Goal: Task Accomplishment & Management: Use online tool/utility

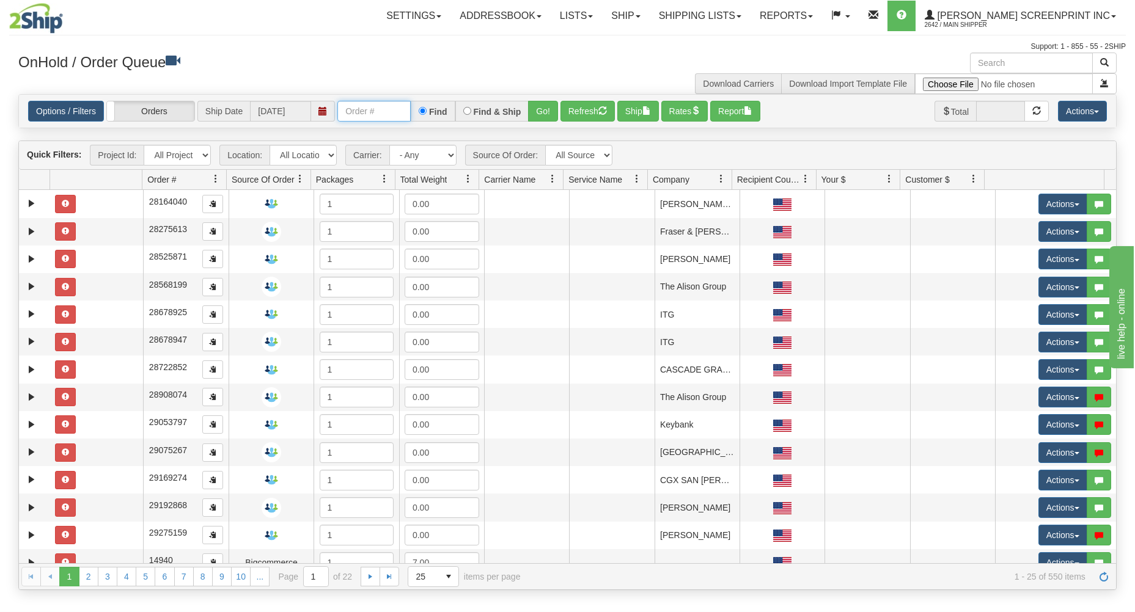
click at [368, 112] on input "text" at bounding box center [373, 111] width 73 height 21
type input "17339"
click at [555, 107] on button "Go!" at bounding box center [543, 111] width 30 height 21
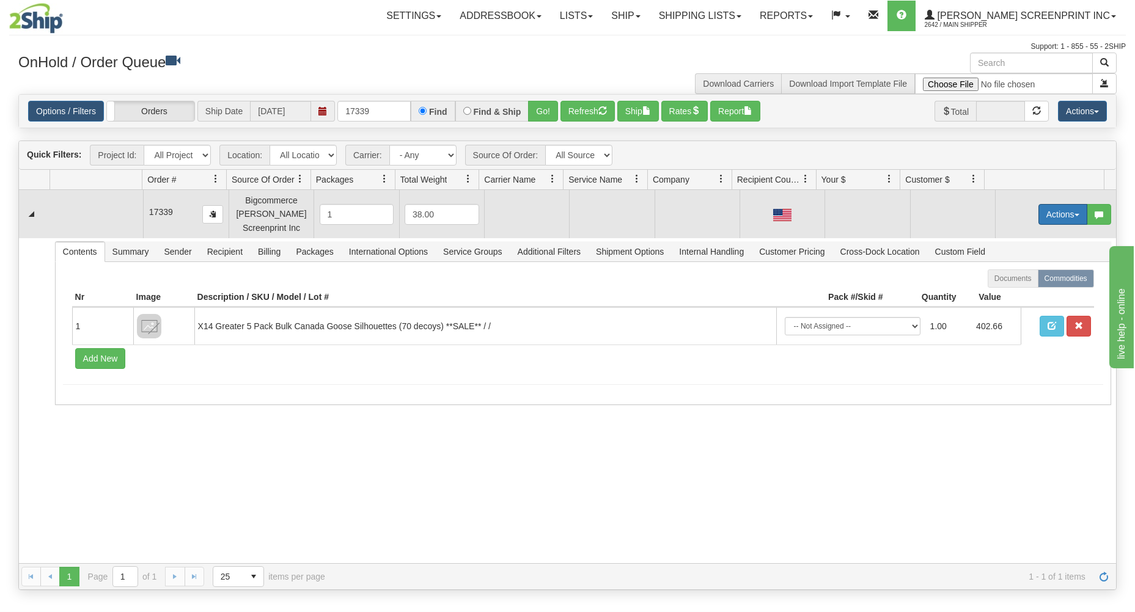
click at [1041, 211] on button "Actions" at bounding box center [1062, 214] width 49 height 21
click at [1010, 235] on span "Open" at bounding box center [1015, 238] width 29 height 10
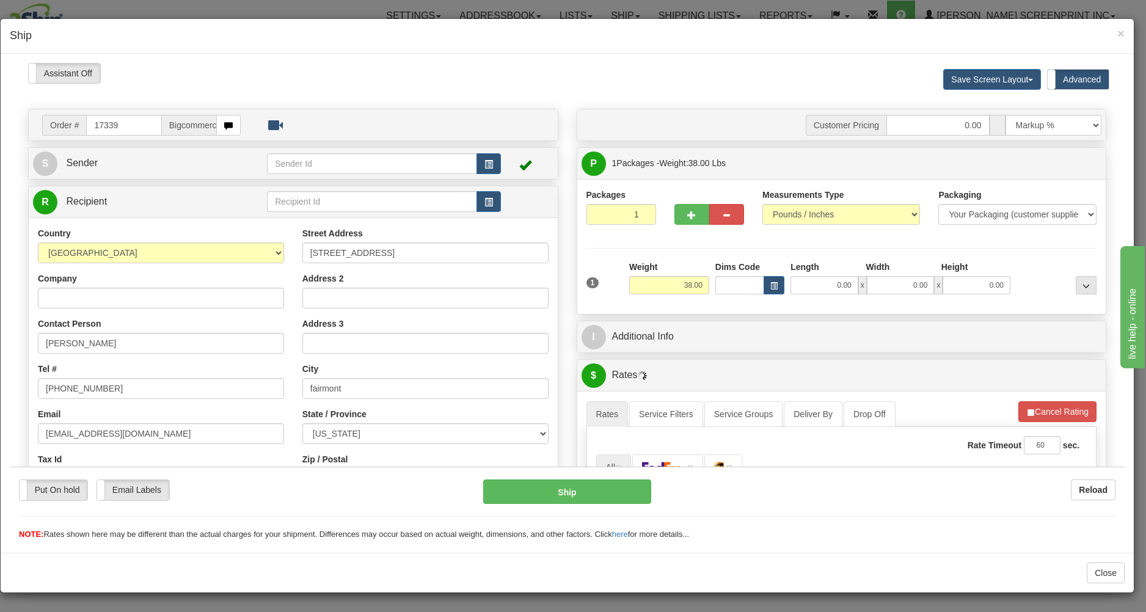
type input "28.50"
click at [810, 283] on input "0.00" at bounding box center [825, 285] width 68 height 18
type input "38.00"
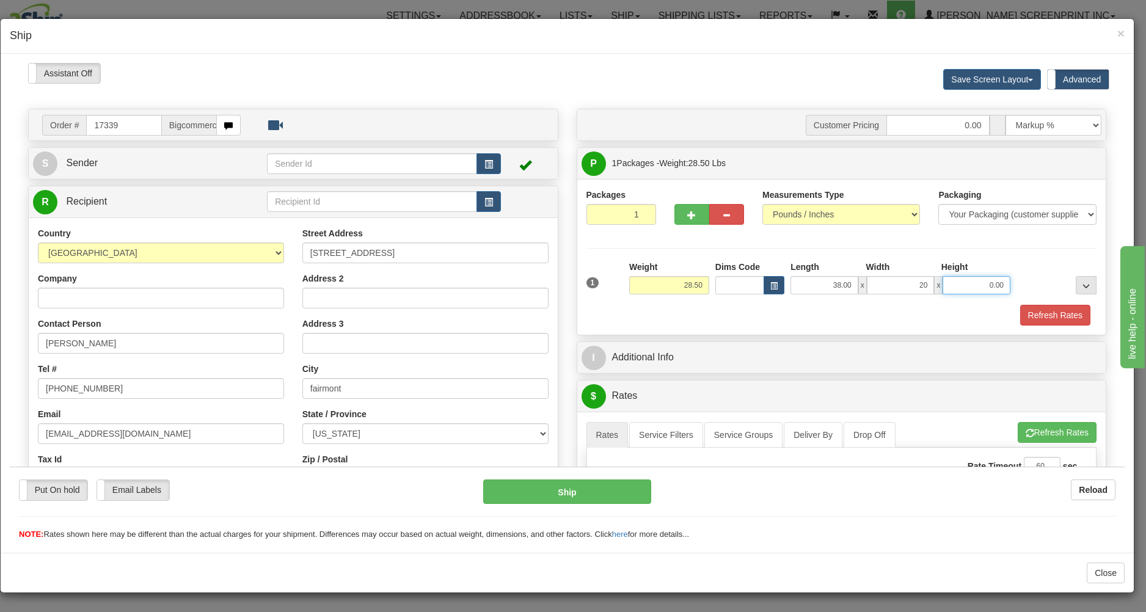
type input "20.00"
type input "8"
type input "28.50"
type input "8.00"
click at [758, 305] on div "Refresh Rates" at bounding box center [841, 314] width 517 height 21
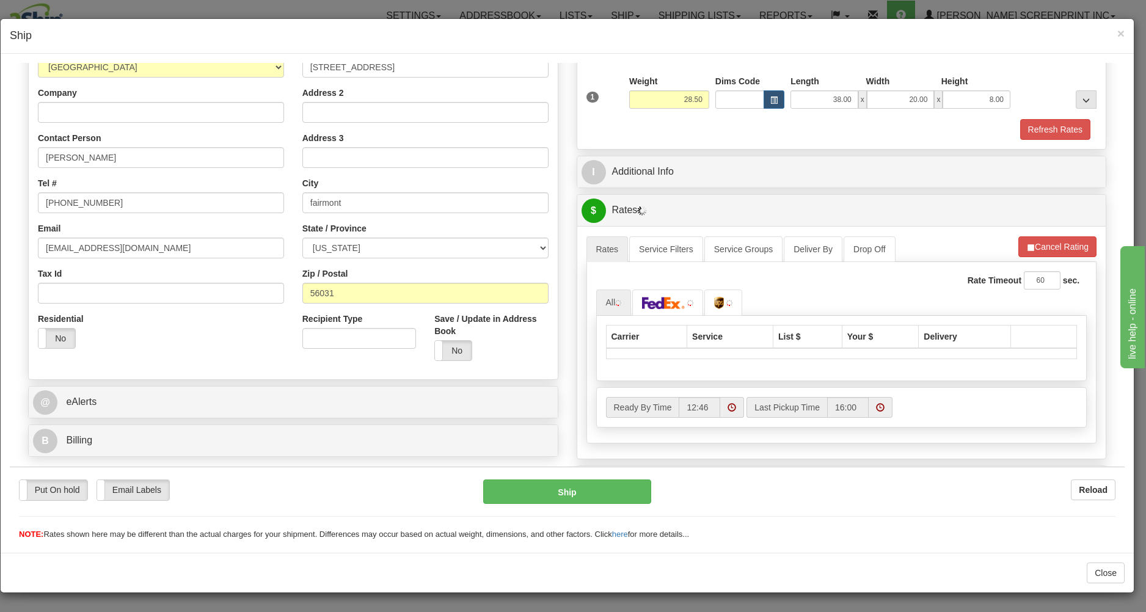
scroll to position [196, 0]
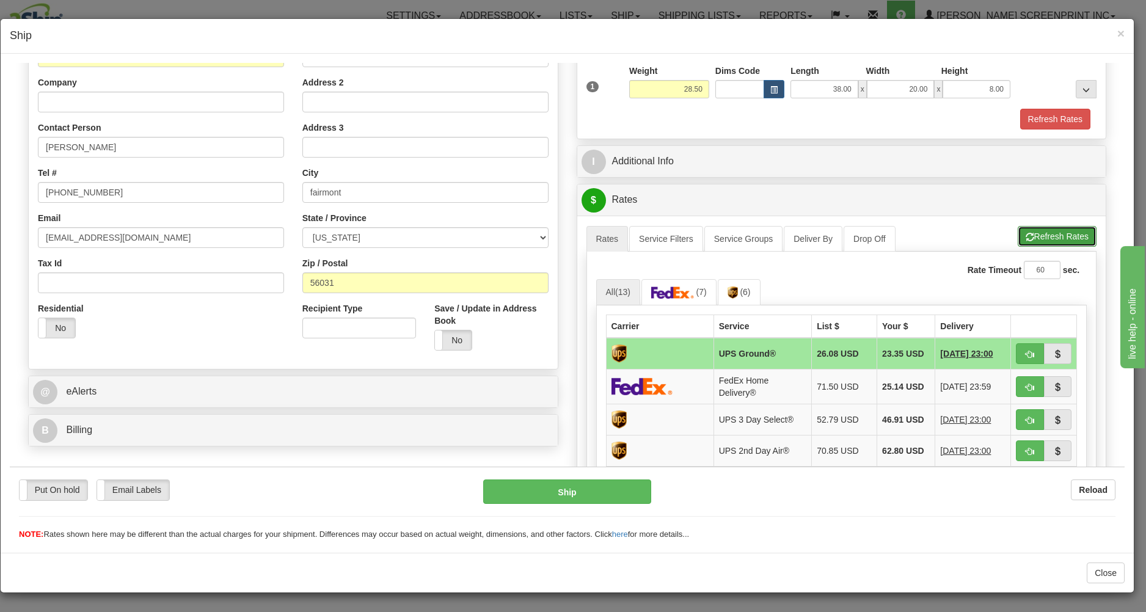
click at [1034, 233] on button "Refresh Rates" at bounding box center [1057, 235] width 79 height 21
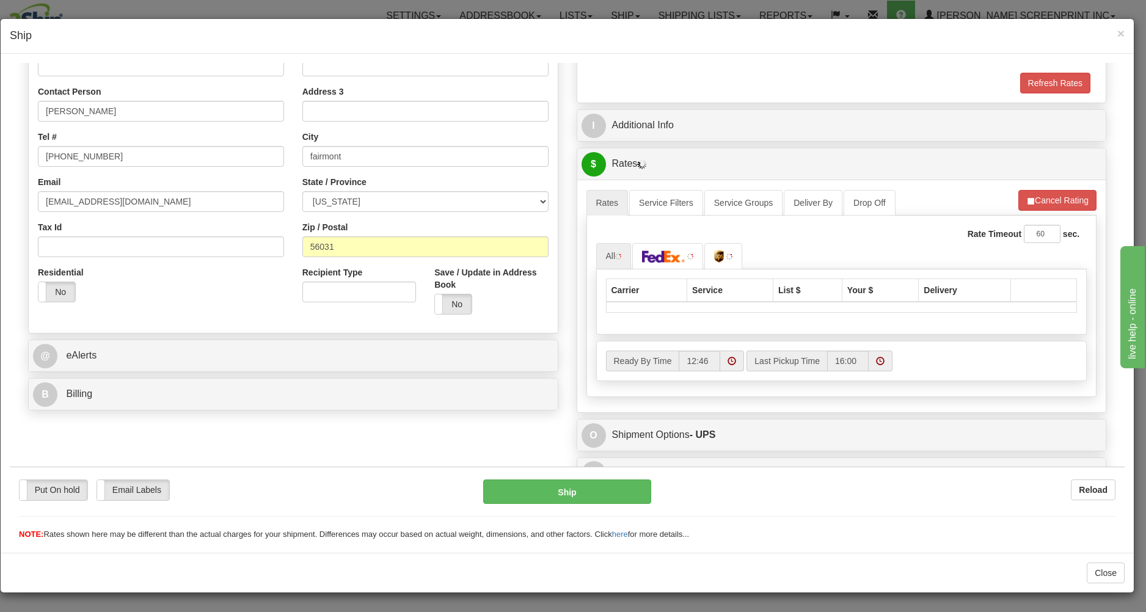
scroll to position [253, 0]
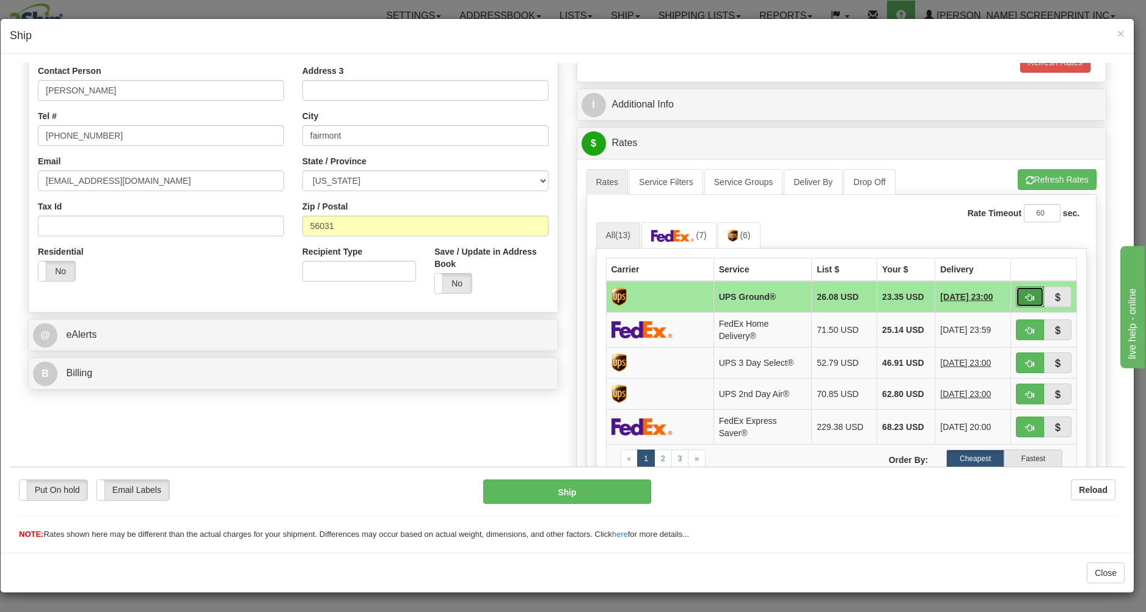
click at [1019, 292] on button "button" at bounding box center [1030, 296] width 28 height 21
type input "03"
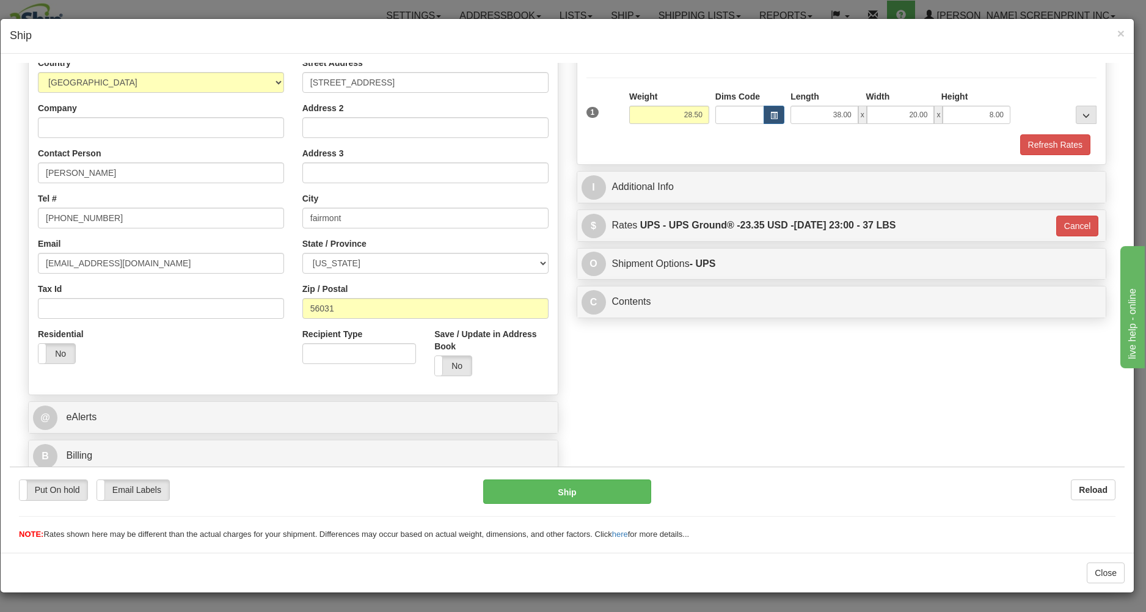
scroll to position [173, 0]
click at [580, 487] on button "Ship" at bounding box center [566, 491] width 167 height 24
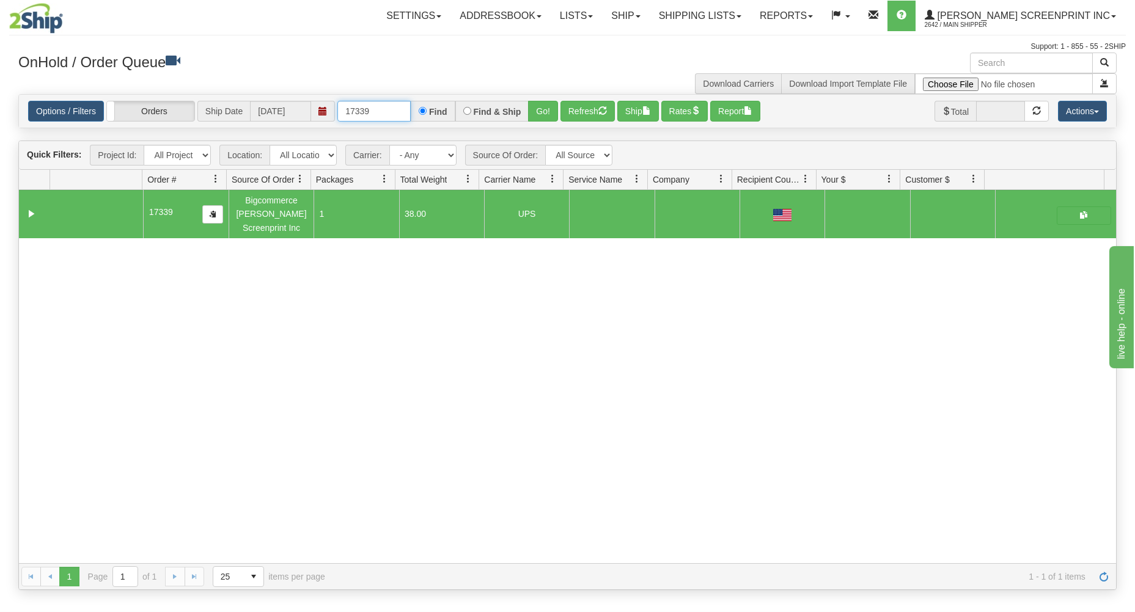
drag, startPoint x: 338, startPoint y: 111, endPoint x: 448, endPoint y: 87, distance: 112.7
click at [448, 87] on div "× Get OnHold Shipments fields - load dt: 282 Get OnHold Shipments fields - tran…" at bounding box center [567, 322] width 1116 height 538
type input "17348"
click at [548, 115] on button "Go!" at bounding box center [543, 111] width 30 height 21
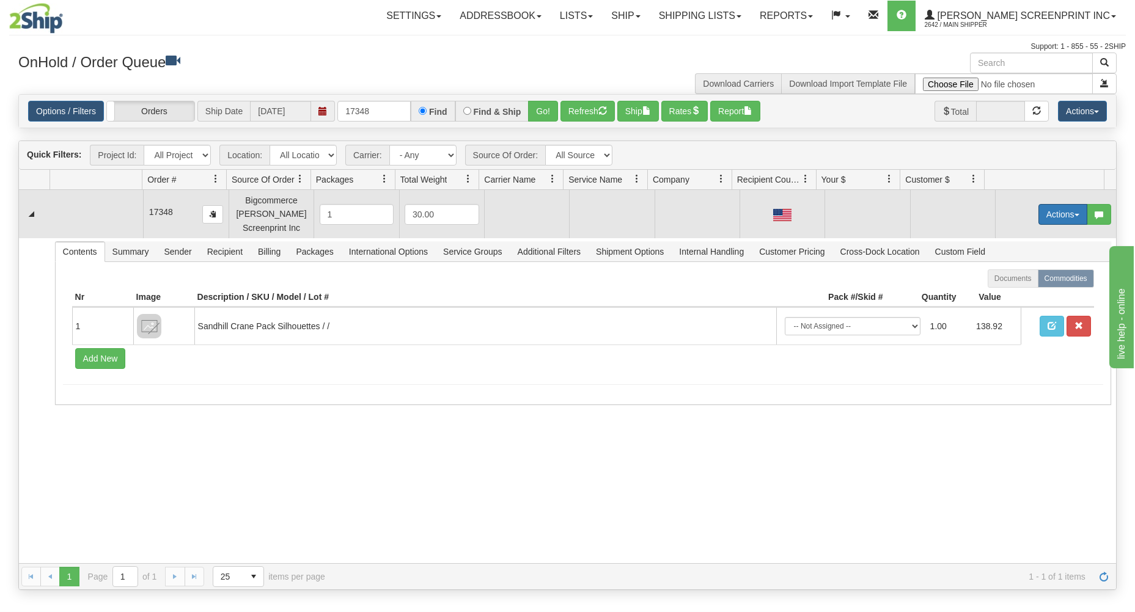
click at [1051, 209] on button "Actions" at bounding box center [1062, 214] width 49 height 21
click at [1017, 235] on link "Open" at bounding box center [1038, 238] width 98 height 16
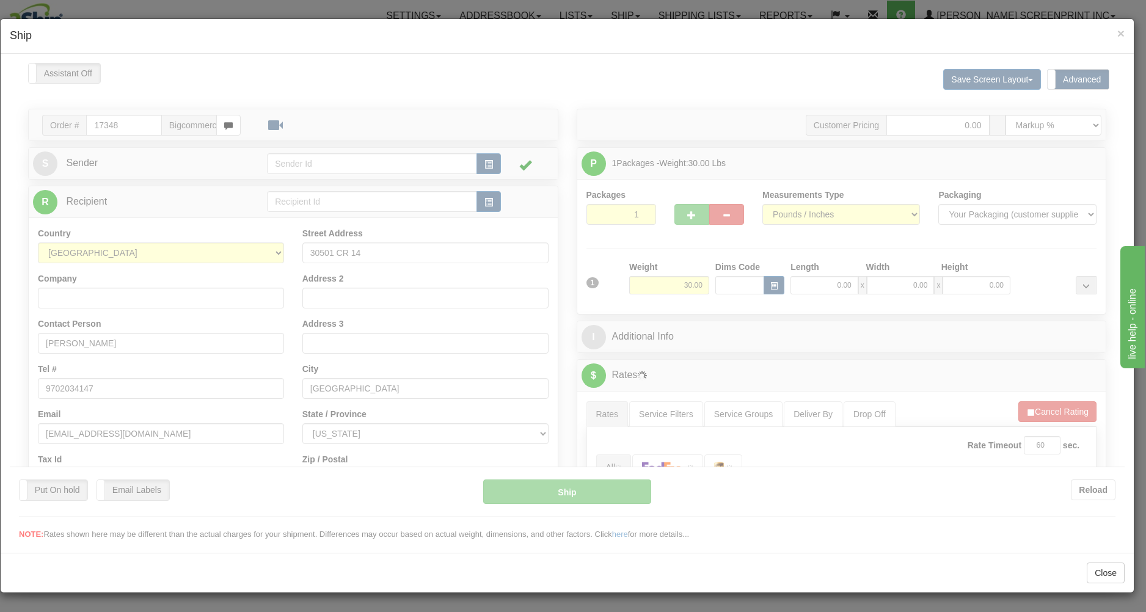
scroll to position [0, 0]
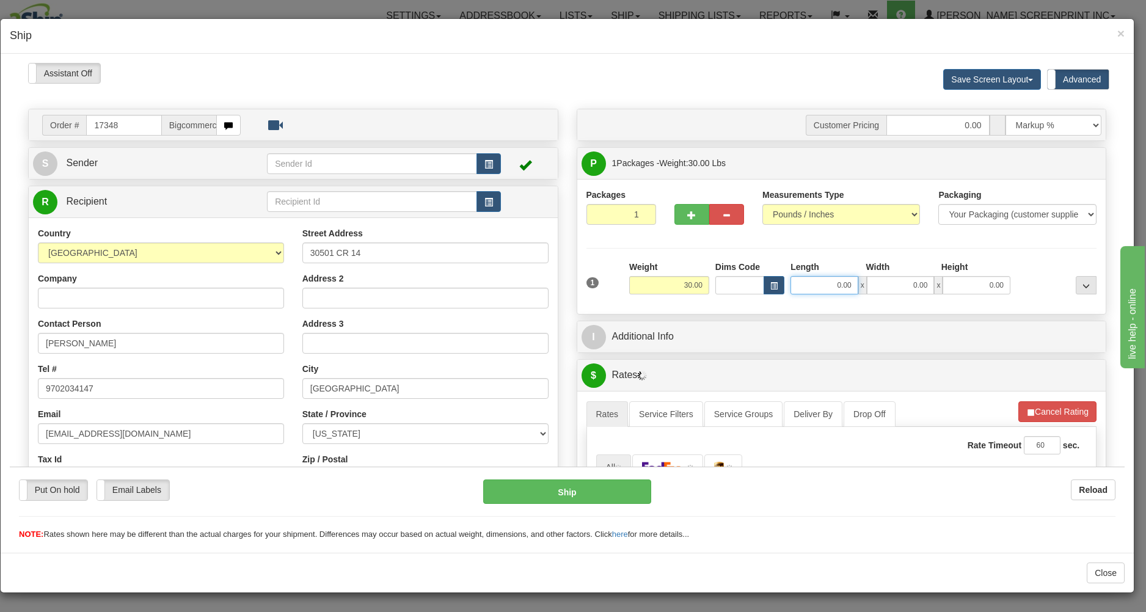
click at [791, 285] on input "0.00" at bounding box center [825, 285] width 68 height 18
type input "10.40"
type input "3"
type input "10.35"
type input "37.00"
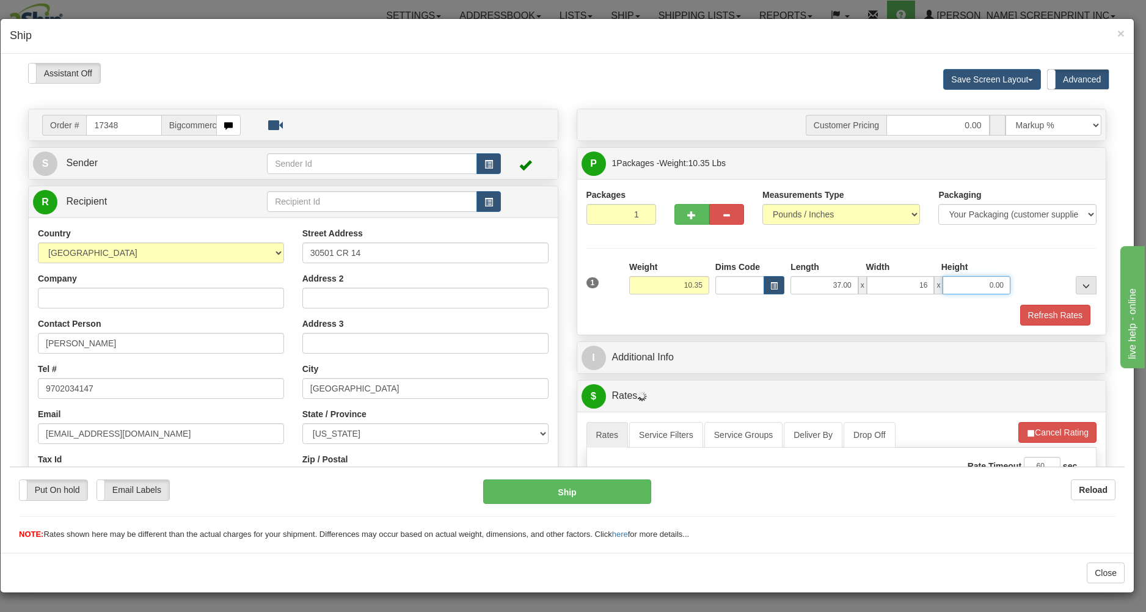
type input "16.00"
click at [607, 63] on div "Previous Next" at bounding box center [567, 62] width 183 height 1
type input "10.35"
drag, startPoint x: 886, startPoint y: 291, endPoint x: 908, endPoint y: 186, distance: 107.5
click at [935, 276] on input "16.00" at bounding box center [901, 285] width 68 height 18
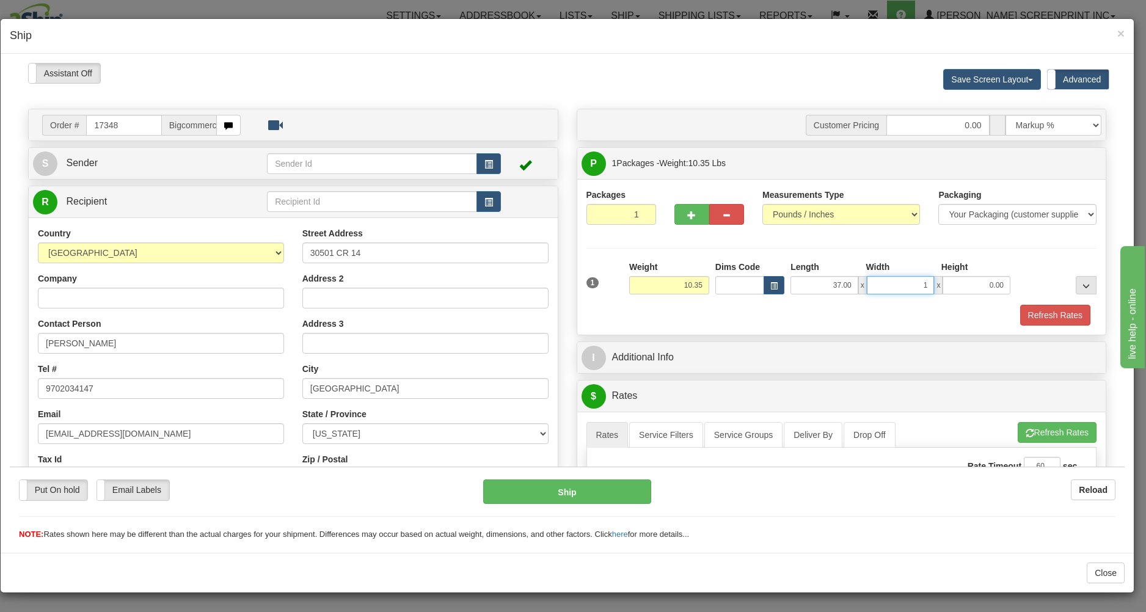
type input "17"
type input "10.30"
type input "1744"
type input "10.35"
type input "17.00"
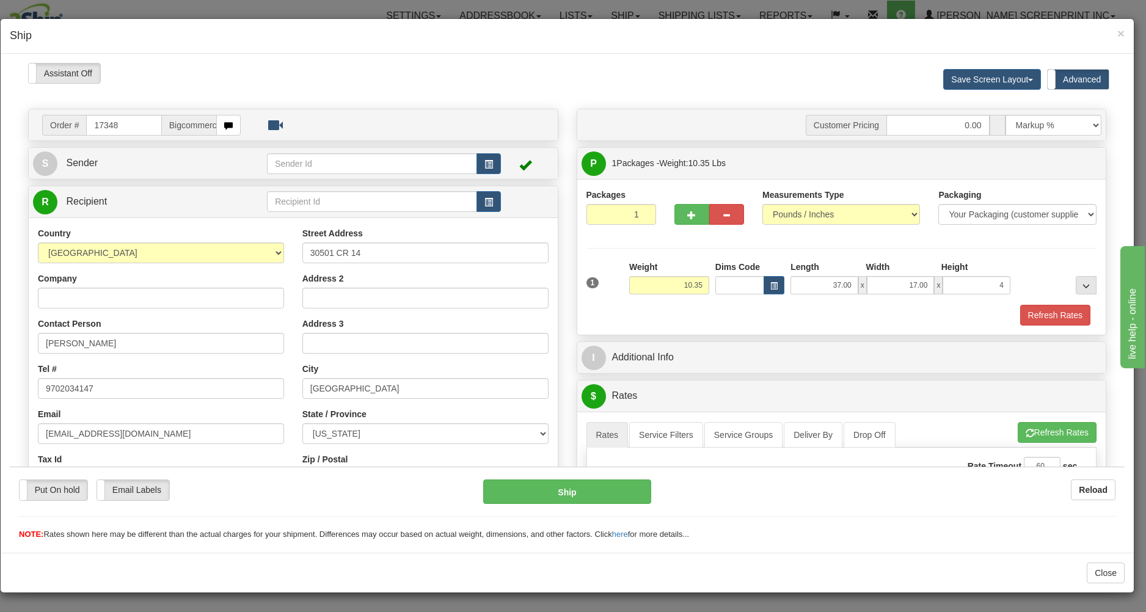
type input "4.00"
click at [618, 297] on div "1 Weight 10.35 Dims Code x x" at bounding box center [841, 281] width 517 height 43
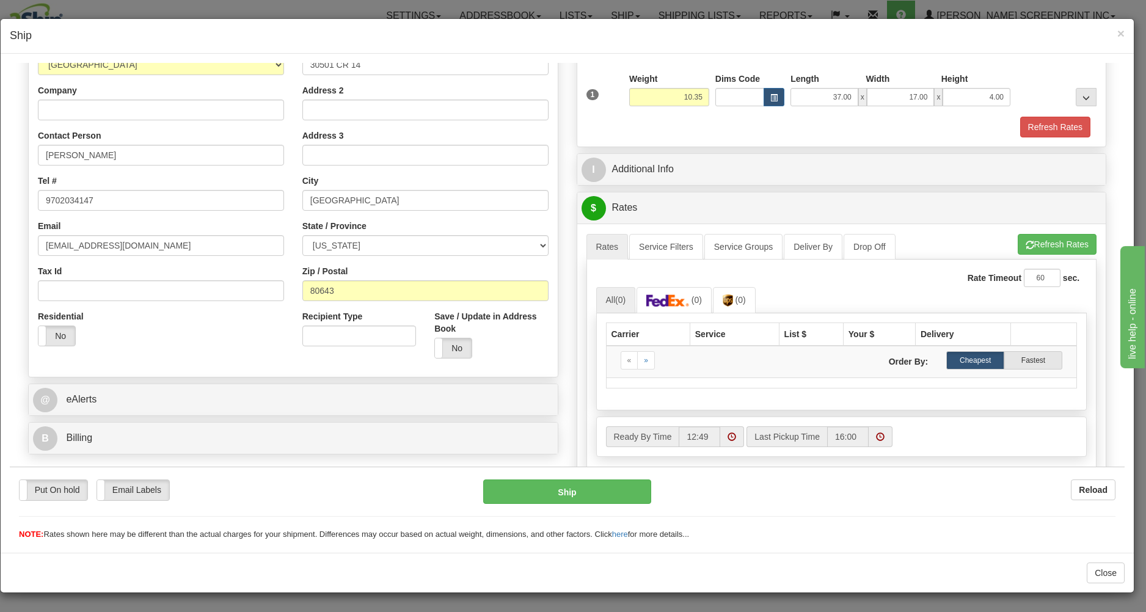
scroll to position [196, 0]
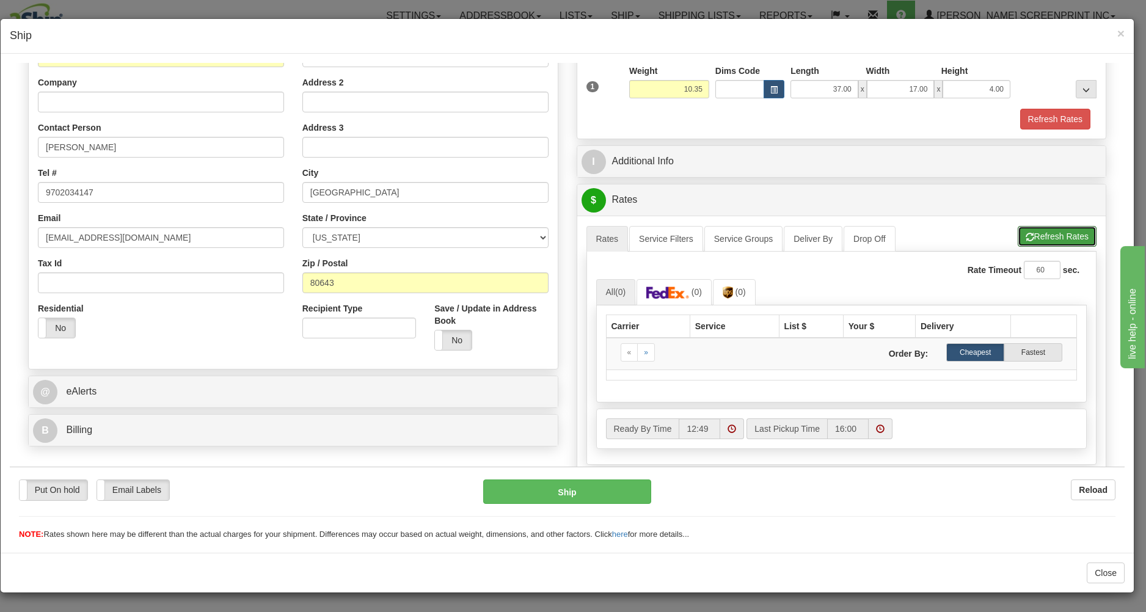
drag, startPoint x: 1036, startPoint y: 234, endPoint x: 989, endPoint y: 251, distance: 49.5
click at [1034, 234] on button "Refresh Rates" at bounding box center [1057, 235] width 79 height 21
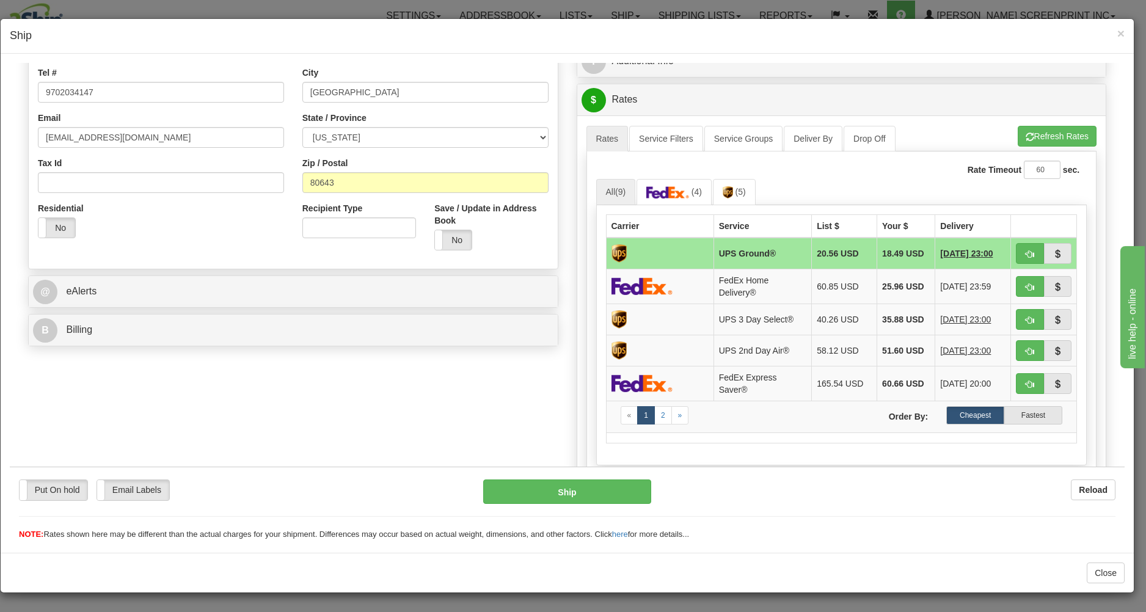
scroll to position [318, 0]
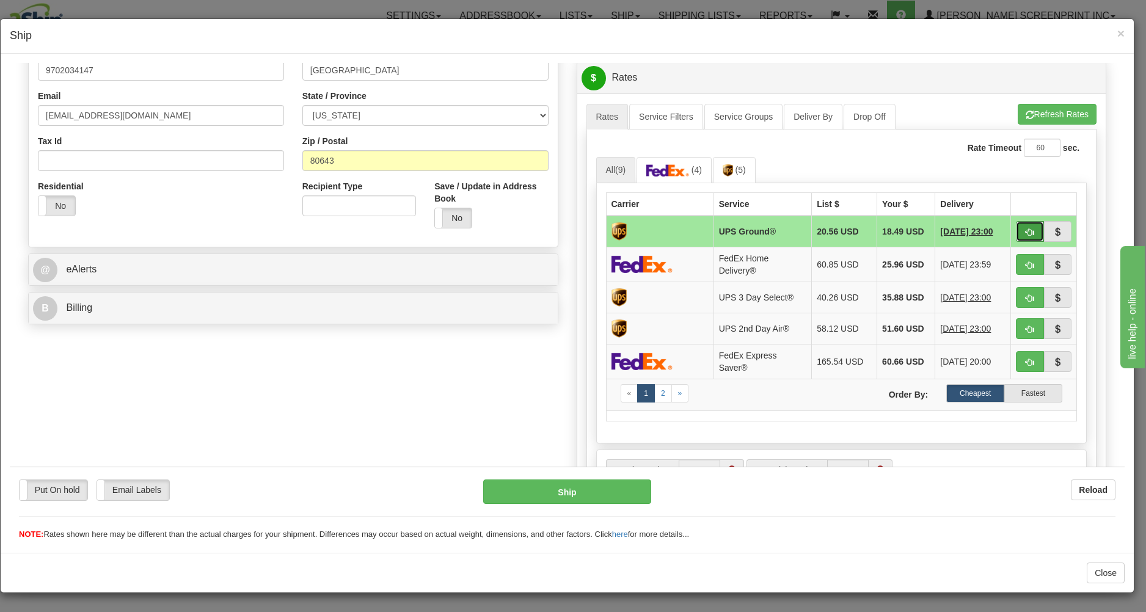
click at [1016, 222] on button "button" at bounding box center [1030, 231] width 28 height 21
type input "03"
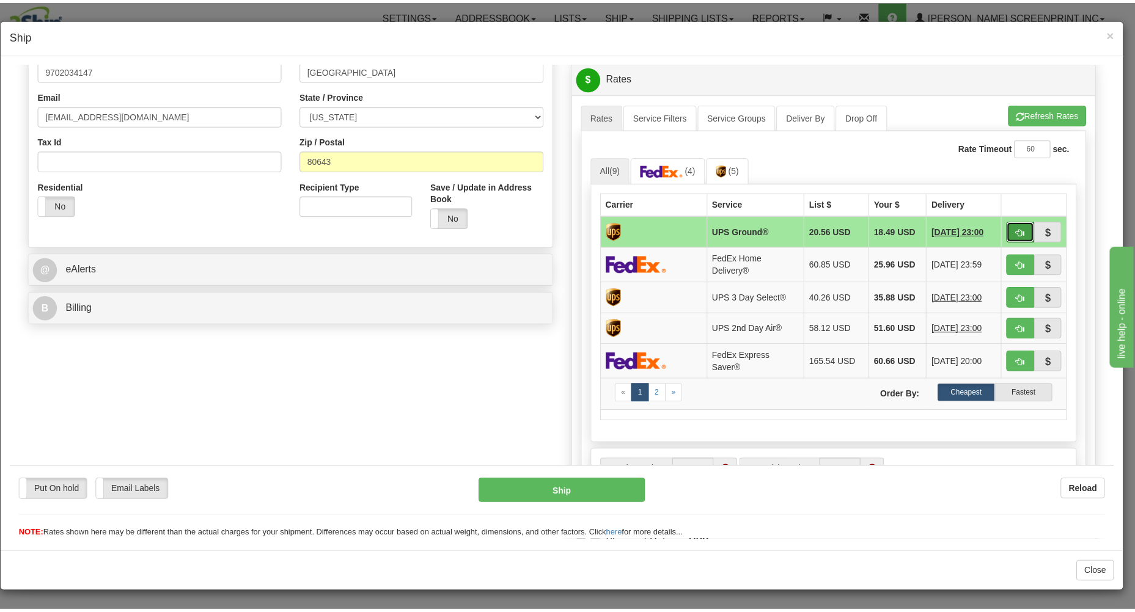
scroll to position [173, 0]
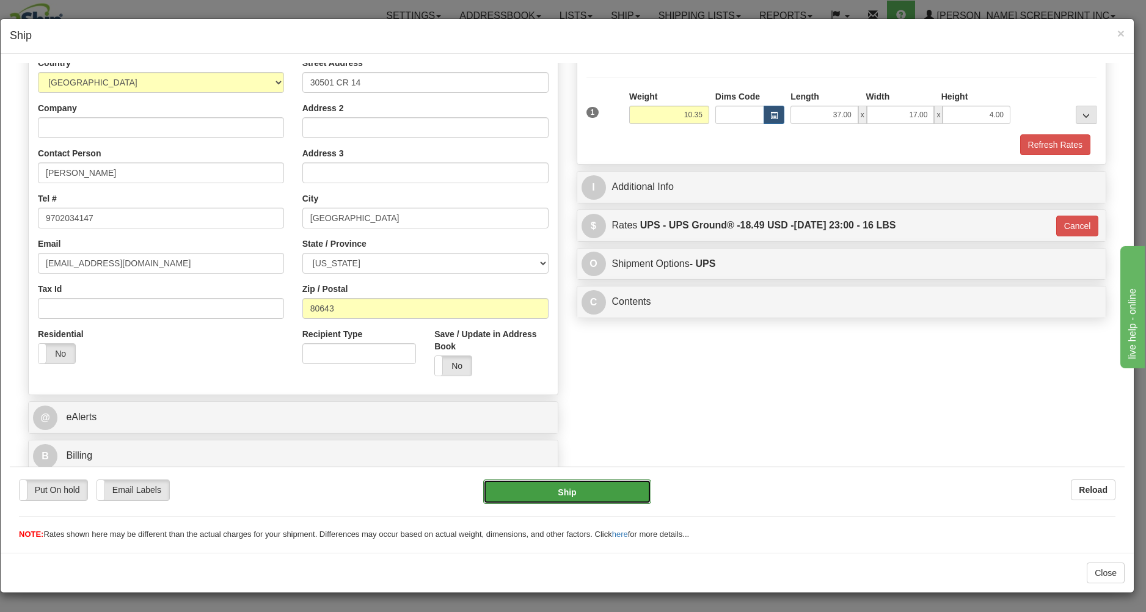
click at [545, 486] on button "Ship" at bounding box center [566, 491] width 167 height 24
